Goal: Check status: Check status

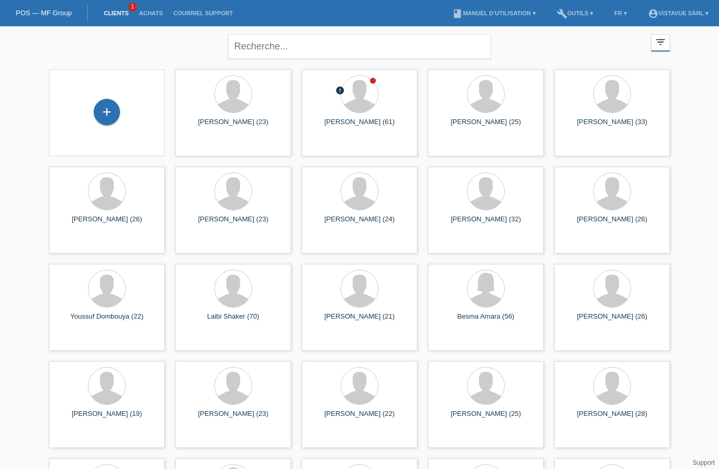
click at [157, 6] on li "Achats" at bounding box center [151, 13] width 34 height 27
click at [158, 13] on link "Achats" at bounding box center [151, 13] width 34 height 6
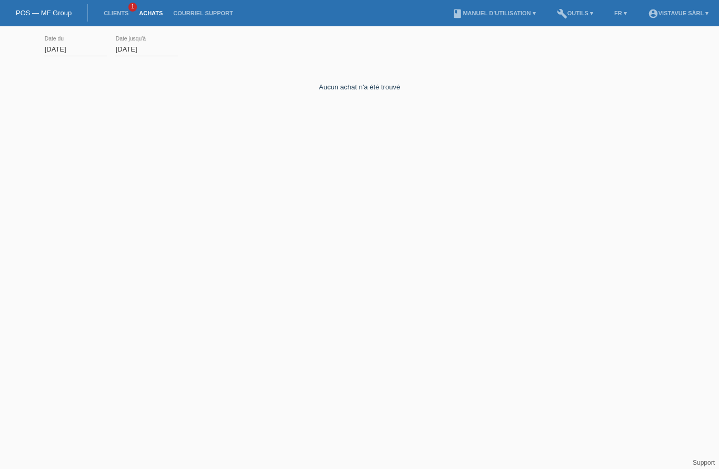
click at [73, 37] on div "01.10.2025 error Date du" at bounding box center [75, 50] width 63 height 36
click at [75, 39] on div "01.10.2025 error Date du" at bounding box center [75, 50] width 63 height 36
click at [83, 54] on input "01.10.2025" at bounding box center [75, 49] width 63 height 13
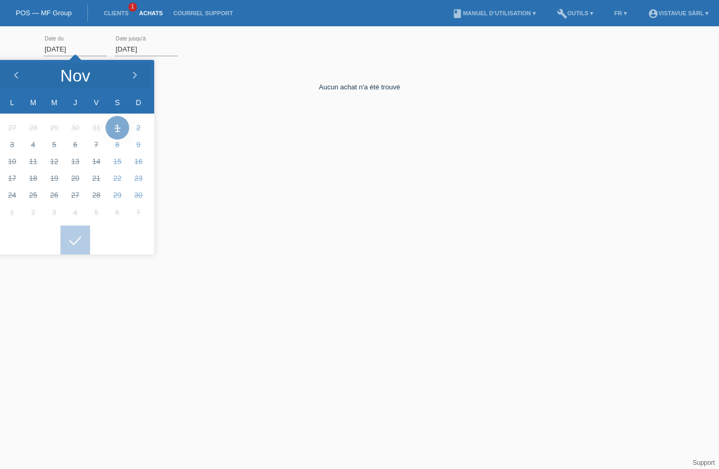
click at [142, 80] on div at bounding box center [134, 76] width 39 height 32
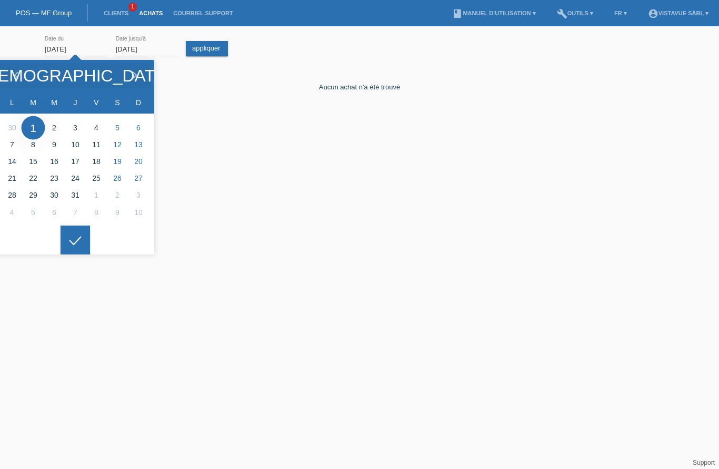
click at [25, 77] on div at bounding box center [15, 76] width 39 height 32
click at [24, 77] on div at bounding box center [15, 76] width 39 height 32
click at [25, 75] on div at bounding box center [15, 76] width 39 height 32
click at [25, 77] on div at bounding box center [15, 76] width 39 height 32
type input "04.04.2025"
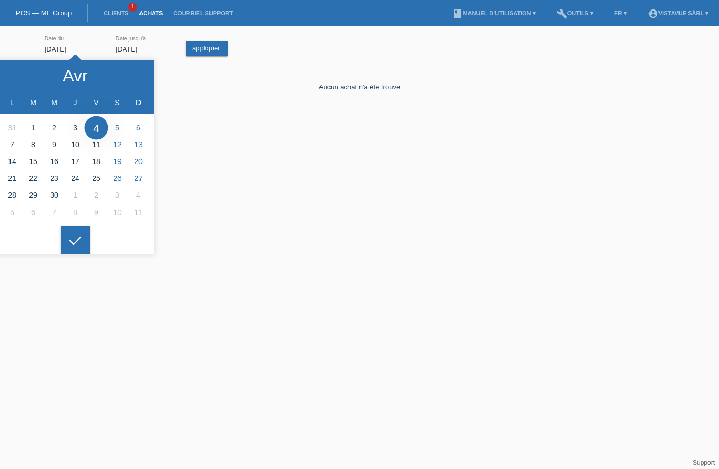
click at [96, 132] on li at bounding box center [96, 127] width 21 height 17
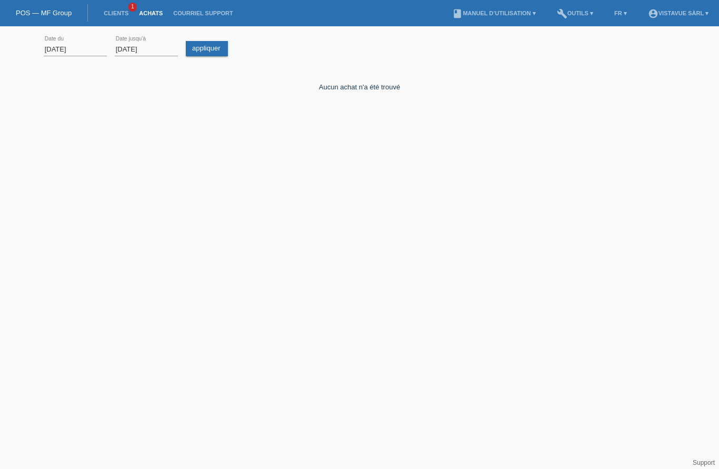
click at [78, 173] on html "POS — MF Group Clients 1 Achats Courriel Support menu account_circle Vistavue S…" at bounding box center [359, 86] width 719 height 173
click at [145, 52] on input "13.10.2025" at bounding box center [146, 49] width 63 height 13
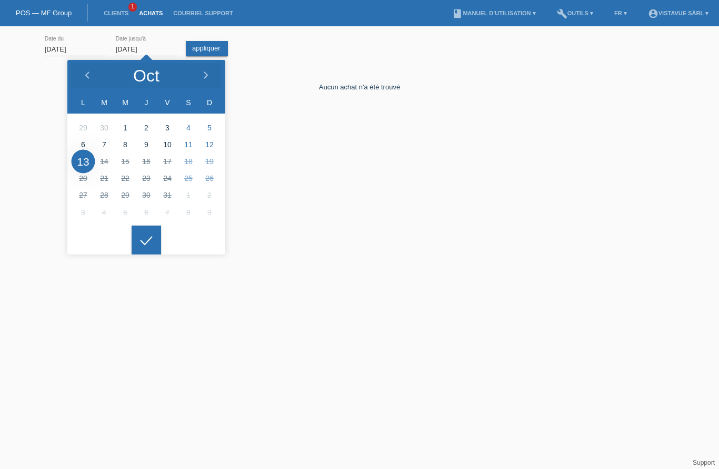
click at [218, 73] on div at bounding box center [205, 76] width 39 height 32
click at [93, 77] on div at bounding box center [86, 76] width 39 height 32
click at [91, 78] on icon at bounding box center [87, 76] width 8 height 8
click at [97, 76] on div at bounding box center [86, 76] width 39 height 32
click at [150, 174] on li at bounding box center [146, 178] width 21 height 17
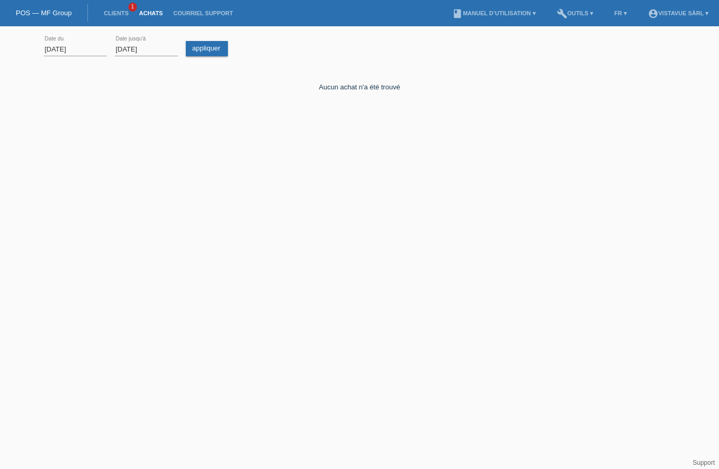
click at [147, 173] on html "POS — MF Group Clients 1 Achats Courriel Support menu account_circle Vistavue S…" at bounding box center [359, 86] width 719 height 173
click at [212, 44] on link "appliquer" at bounding box center [207, 48] width 42 height 15
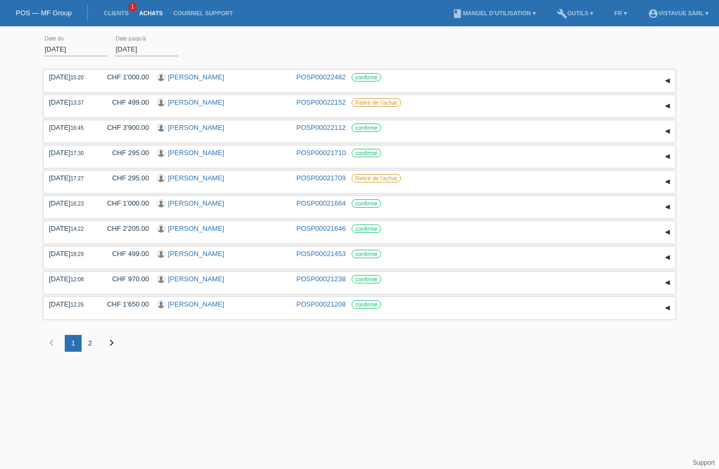
click at [92, 352] on div "2" at bounding box center [90, 343] width 17 height 17
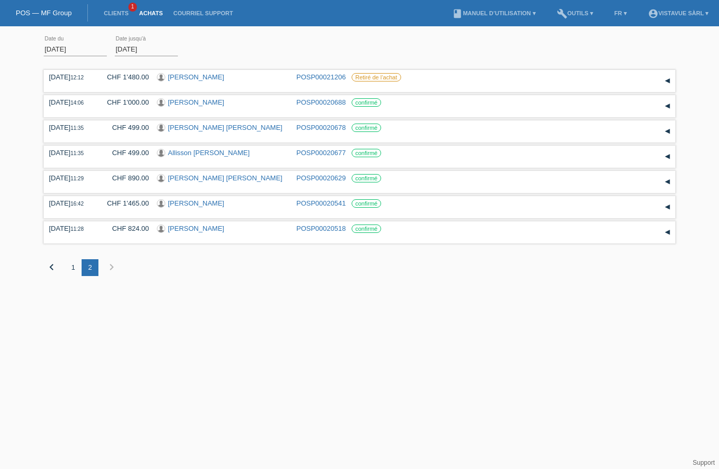
click at [55, 274] on icon "chevron_left" at bounding box center [51, 267] width 13 height 13
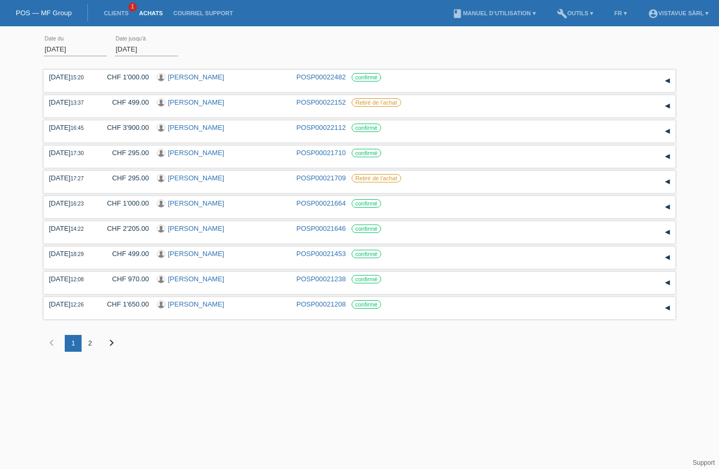
click at [160, 49] on input "22.05.2025" at bounding box center [146, 49] width 63 height 13
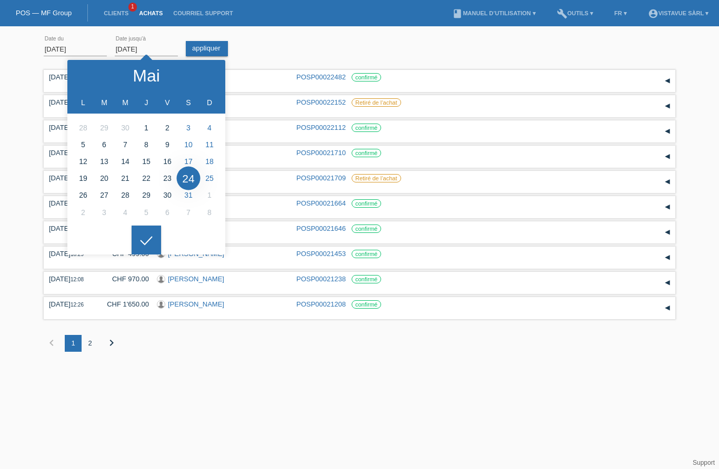
click at [196, 171] on li at bounding box center [188, 178] width 21 height 17
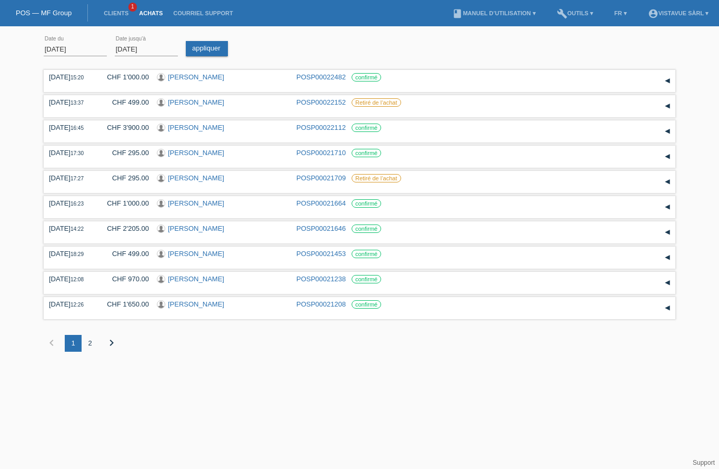
click at [148, 233] on div "CHF 2'205.00" at bounding box center [124, 229] width 50 height 8
click at [218, 48] on link "appliquer" at bounding box center [207, 48] width 42 height 15
click at [95, 352] on div "2" at bounding box center [90, 343] width 17 height 17
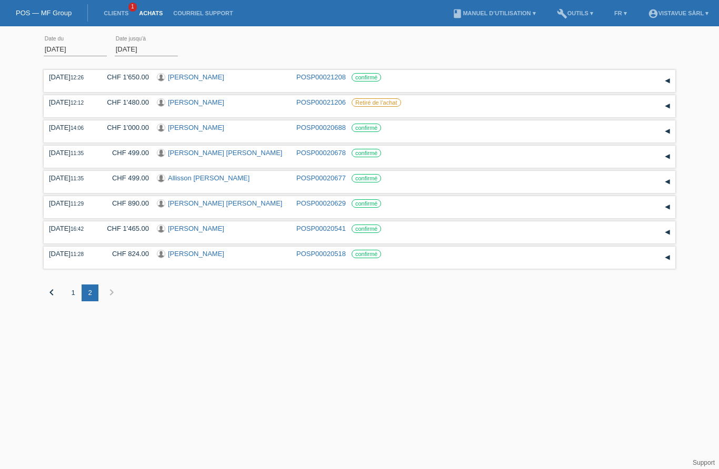
click at [67, 301] on div "1" at bounding box center [73, 293] width 17 height 17
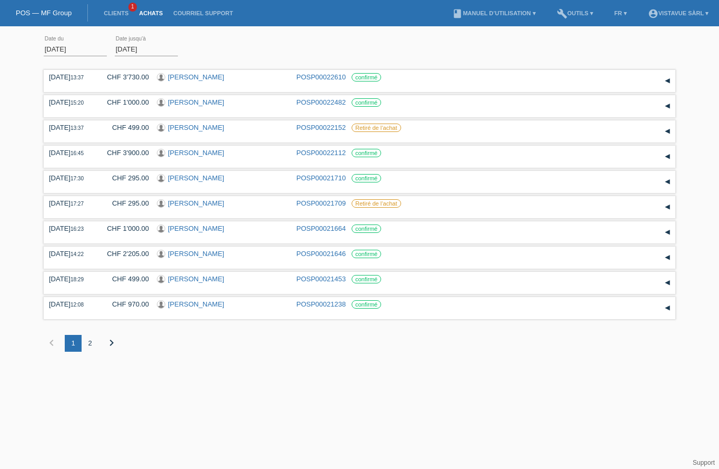
click at [143, 51] on input "24.05.2025" at bounding box center [146, 49] width 63 height 13
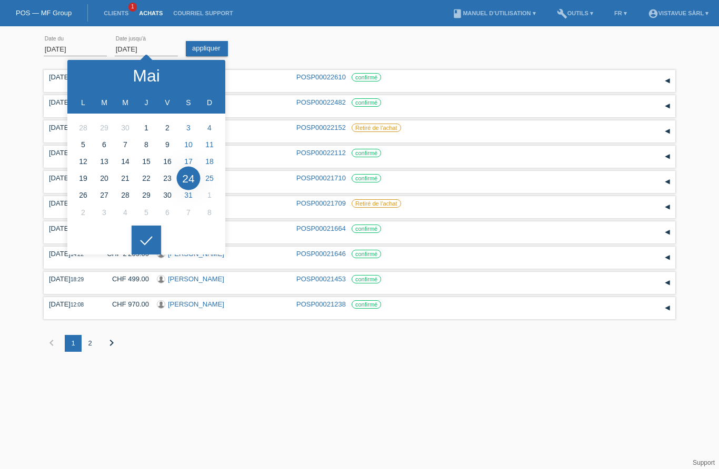
type input "27.05.2025"
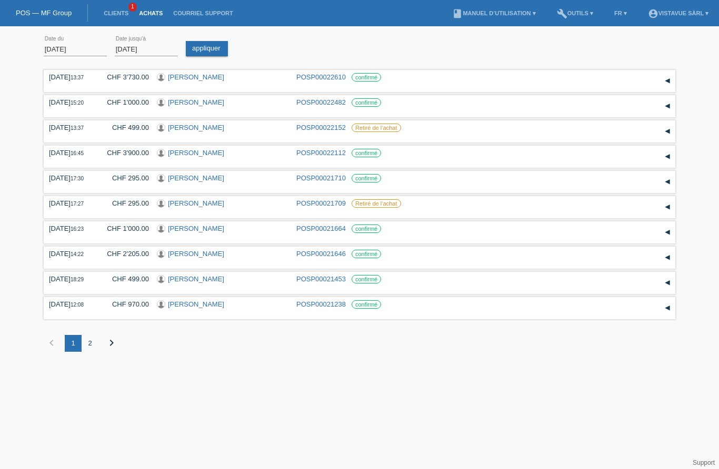
click at [142, 233] on div "CHF 1'000.00" at bounding box center [124, 229] width 50 height 8
click at [219, 49] on link "appliquer" at bounding box center [207, 48] width 42 height 15
